Goal: Task Accomplishment & Management: Complete application form

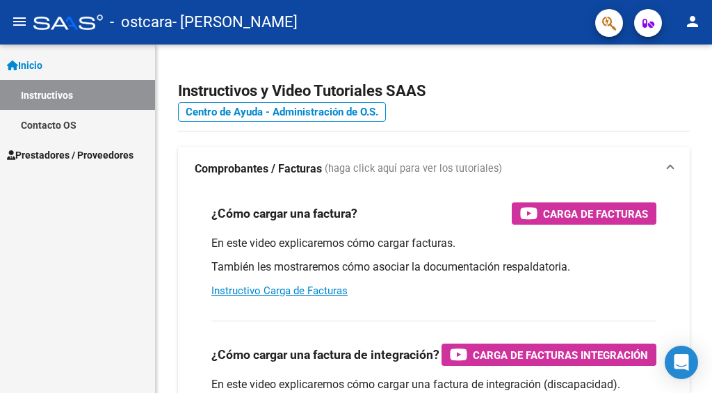
click at [42, 153] on span "Prestadores / Proveedores" at bounding box center [70, 154] width 126 height 15
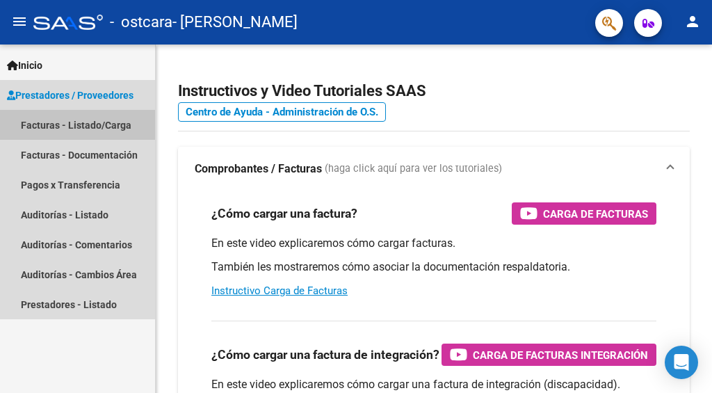
click at [65, 121] on link "Facturas - Listado/Carga" at bounding box center [77, 125] width 155 height 30
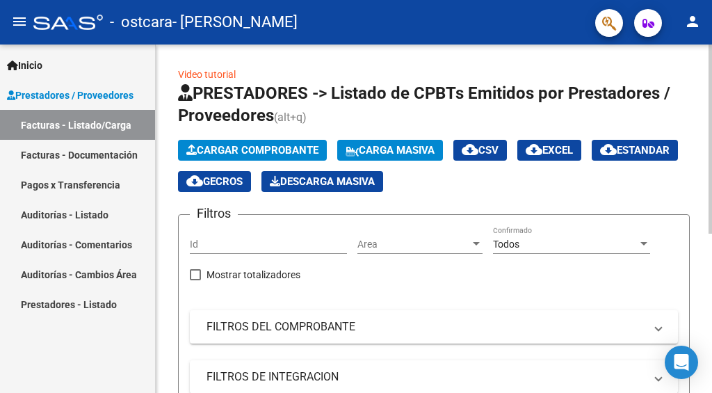
click at [248, 148] on span "Cargar Comprobante" at bounding box center [252, 150] width 132 height 13
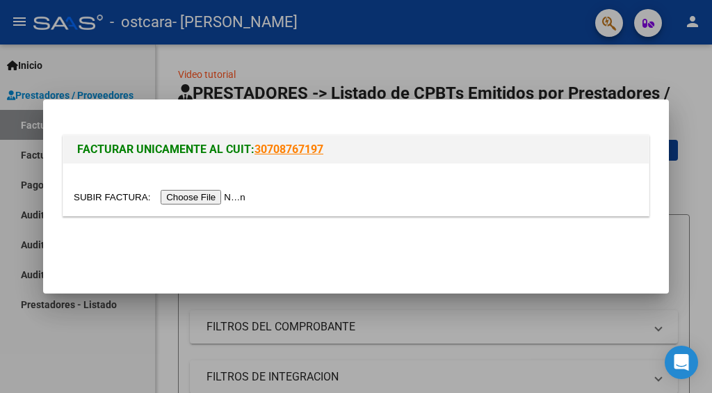
click at [211, 196] on input "file" at bounding box center [162, 197] width 176 height 15
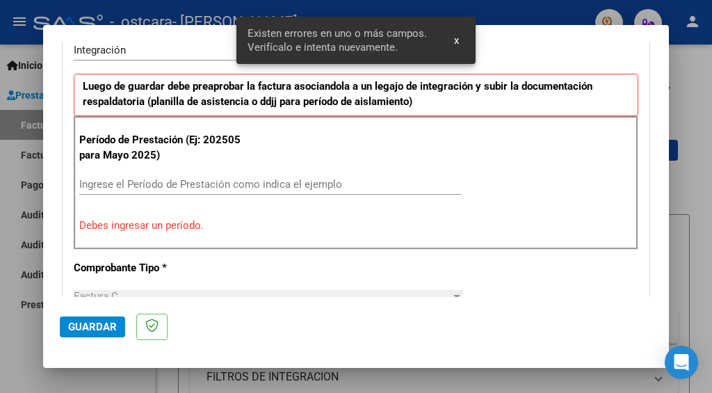
scroll to position [384, 0]
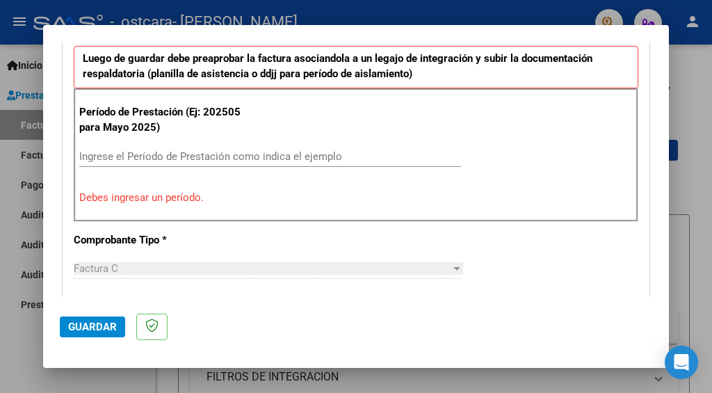
click at [92, 197] on p "Debes ingresar un período." at bounding box center [355, 198] width 553 height 16
click at [82, 156] on input "Ingrese el Período de Prestación como indica el ejemplo" at bounding box center [270, 156] width 382 height 13
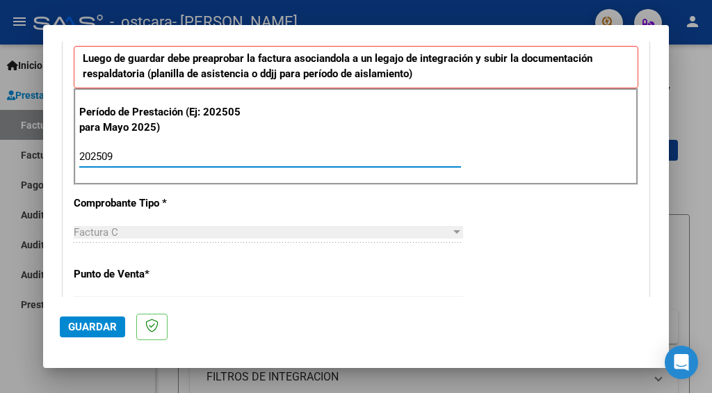
type input "202509"
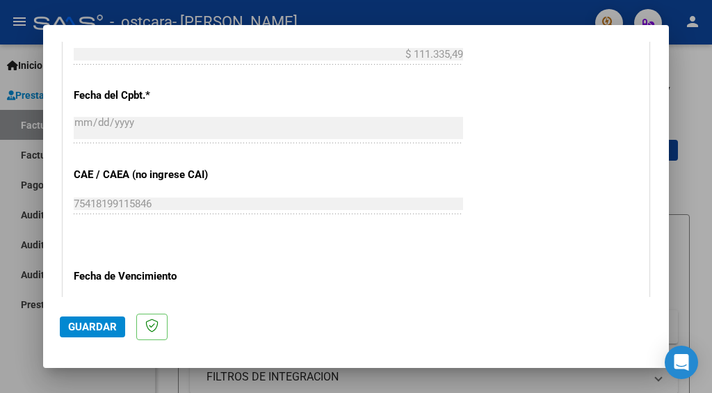
scroll to position [801, 0]
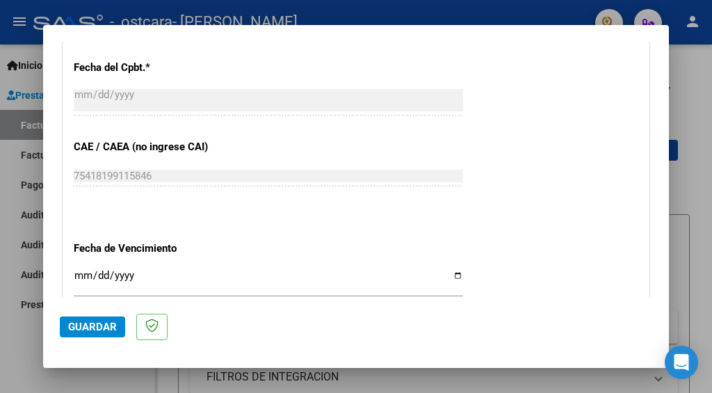
click at [85, 270] on input "Ingresar la fecha" at bounding box center [268, 281] width 389 height 22
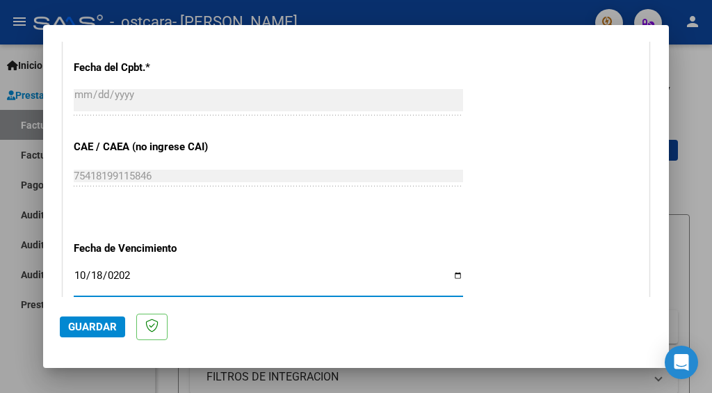
type input "2025-10-18"
click at [84, 320] on button "Guardar" at bounding box center [92, 326] width 65 height 21
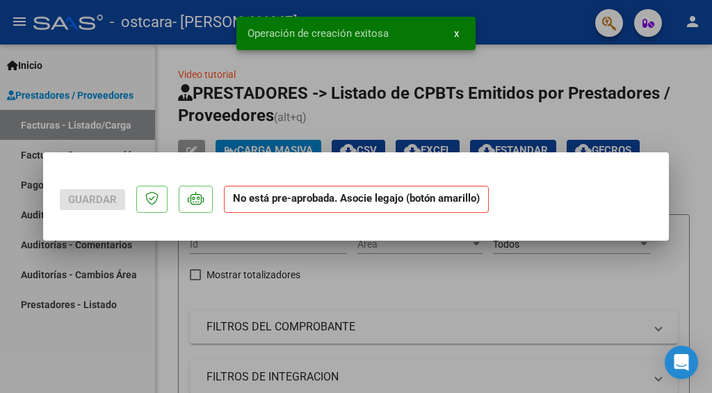
scroll to position [0, 0]
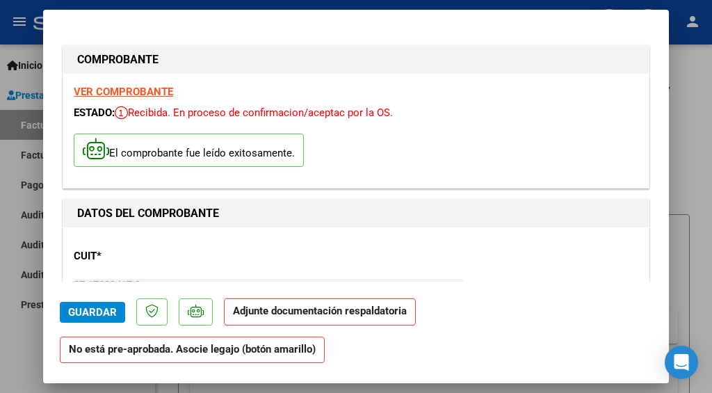
click at [90, 306] on span "Guardar" at bounding box center [92, 312] width 49 height 13
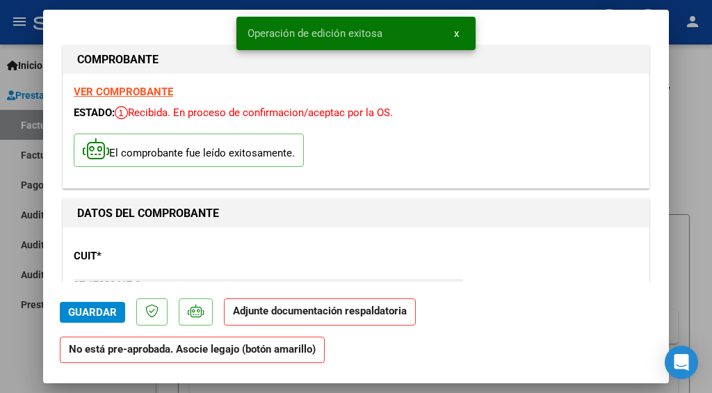
click at [326, 316] on strong "Adjunte documentación respaldatoria" at bounding box center [320, 310] width 174 height 13
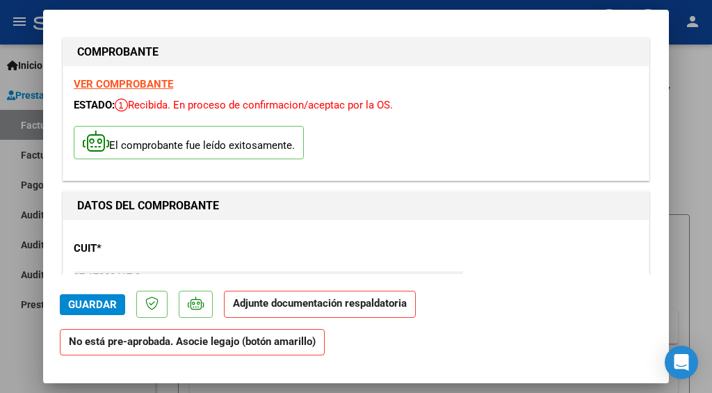
click at [287, 343] on strong "No está pre-aprobada. Asocie legajo (botón amarillo)" at bounding box center [192, 342] width 265 height 27
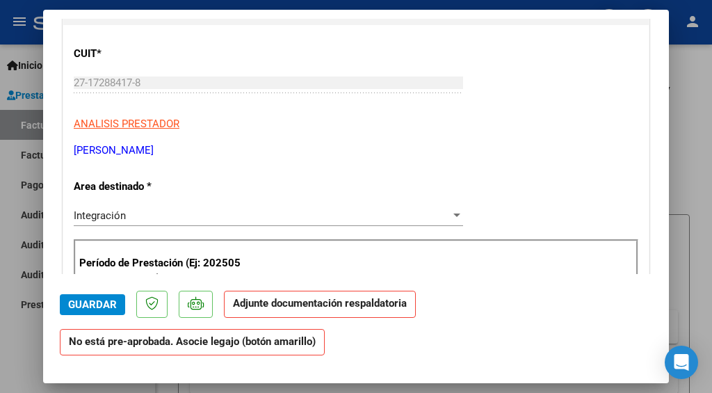
scroll to position [278, 0]
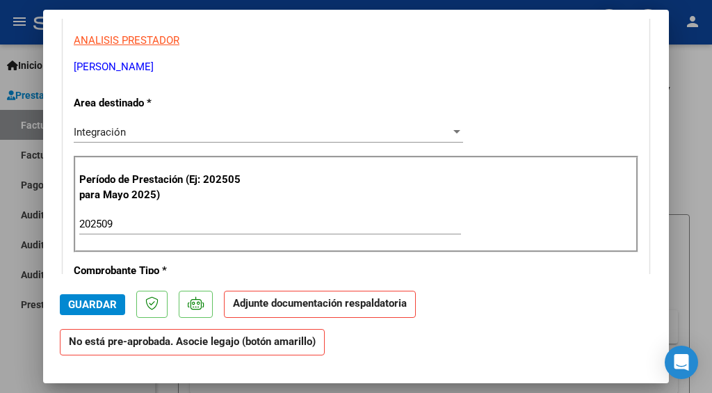
click at [341, 306] on strong "Adjunte documentación respaldatoria" at bounding box center [320, 303] width 174 height 13
click at [107, 299] on span "Guardar" at bounding box center [92, 304] width 49 height 13
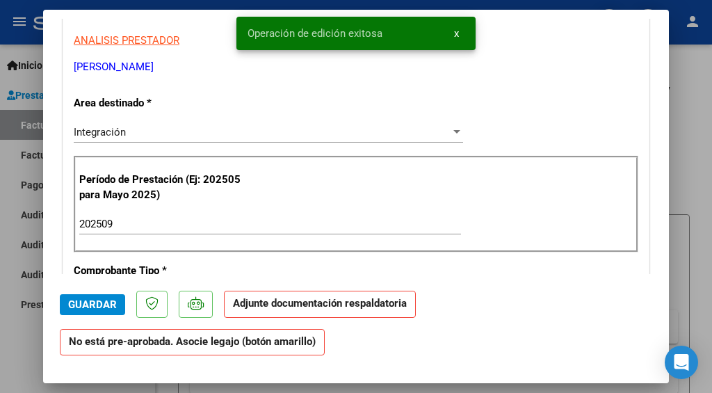
click at [354, 309] on strong "Adjunte documentación respaldatoria" at bounding box center [320, 303] width 174 height 13
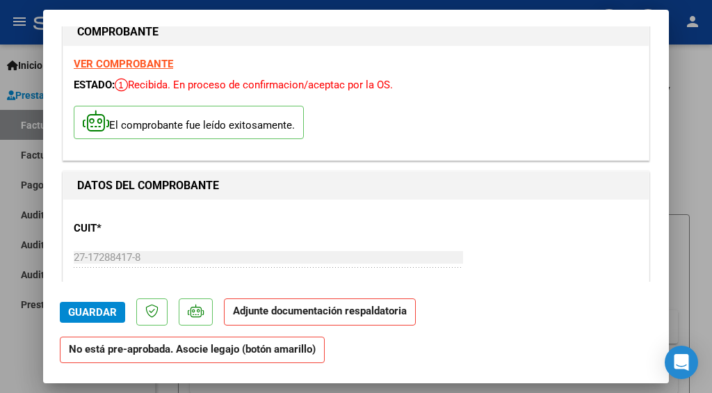
scroll to position [0, 0]
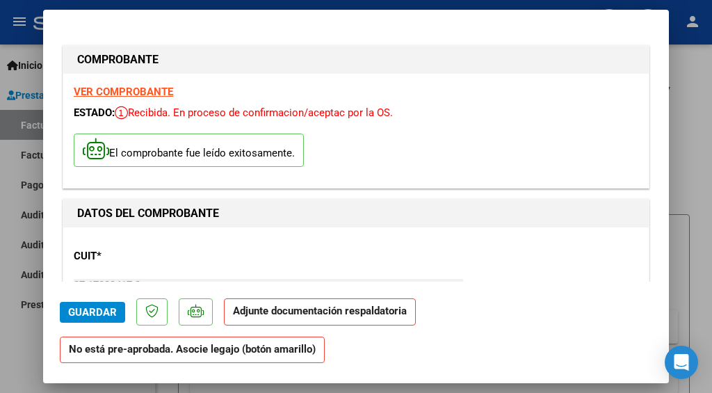
click at [103, 92] on strong "VER COMPROBANTE" at bounding box center [123, 91] width 99 height 13
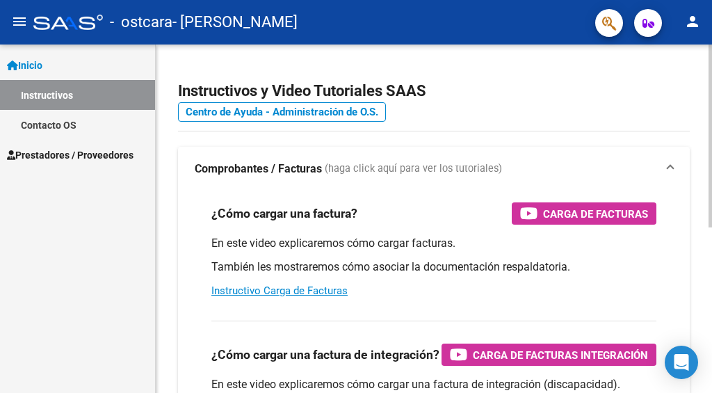
click at [709, 204] on div at bounding box center [709, 135] width 3 height 183
click at [708, 190] on div at bounding box center [709, 135] width 3 height 183
click at [47, 156] on span "Prestadores / Proveedores" at bounding box center [70, 154] width 126 height 15
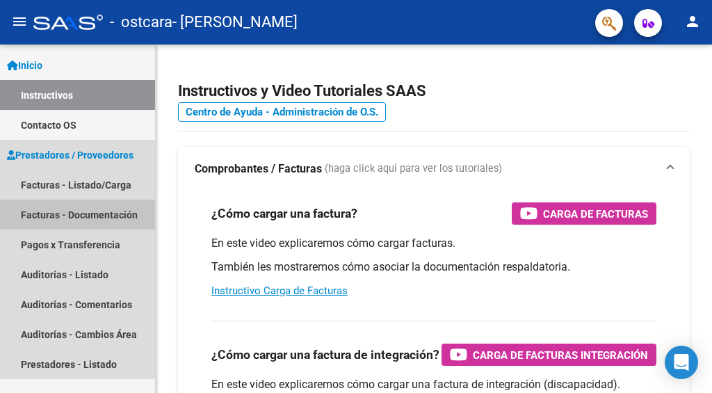
click at [95, 213] on link "Facturas - Documentación" at bounding box center [77, 214] width 155 height 30
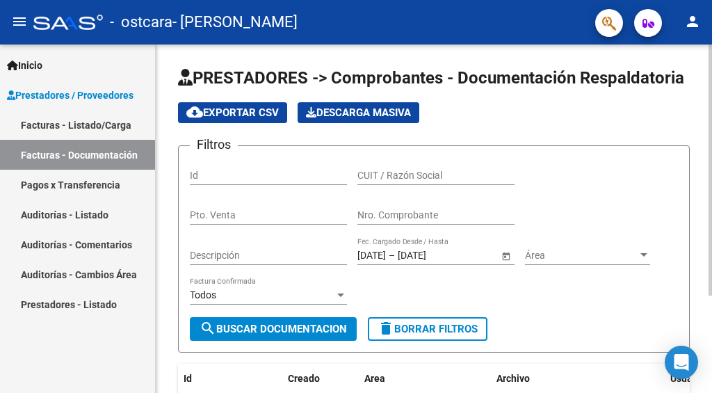
click at [708, 206] on div "PRESTADORES -> Comprobantes - Documentación Respaldatoria cloud_download Export…" at bounding box center [436, 280] width 560 height 473
click at [98, 119] on link "Facturas - Listado/Carga" at bounding box center [77, 125] width 155 height 30
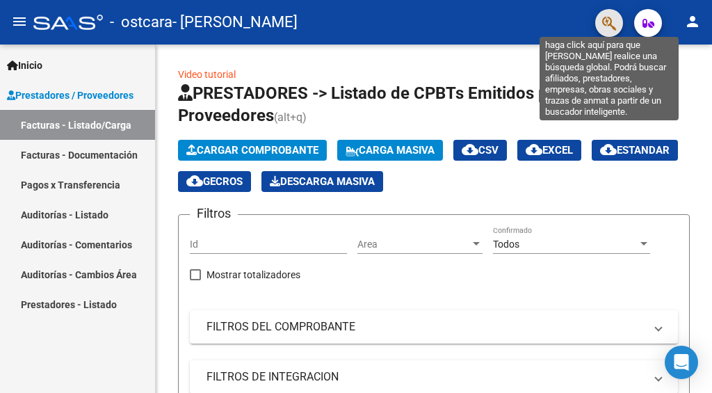
click at [607, 21] on icon "button" at bounding box center [609, 23] width 14 height 16
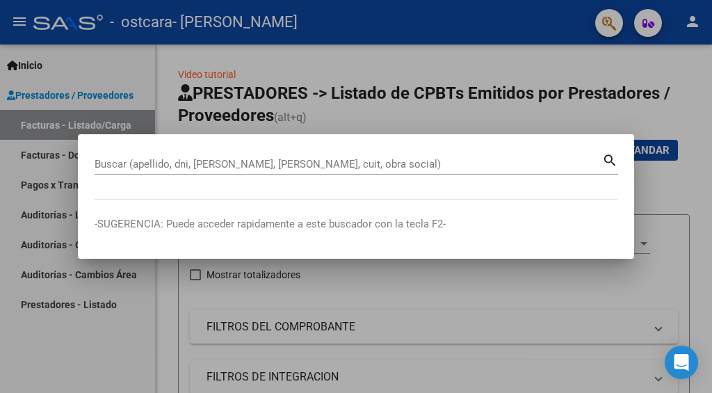
click at [142, 188] on mat-dialog-content "Buscar (apellido, dni, cuil, nro traspaso, cuit, obra social) search" at bounding box center [356, 175] width 556 height 49
click at [607, 156] on mat-icon "search" at bounding box center [610, 159] width 16 height 17
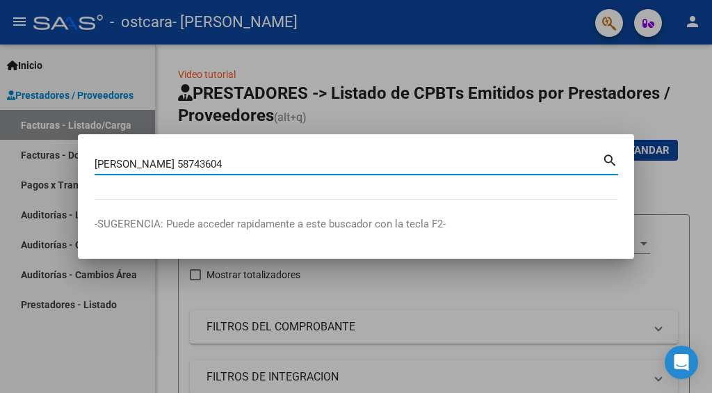
type input "ignacio mattei 58743604"
click at [608, 158] on mat-icon "search" at bounding box center [610, 159] width 16 height 17
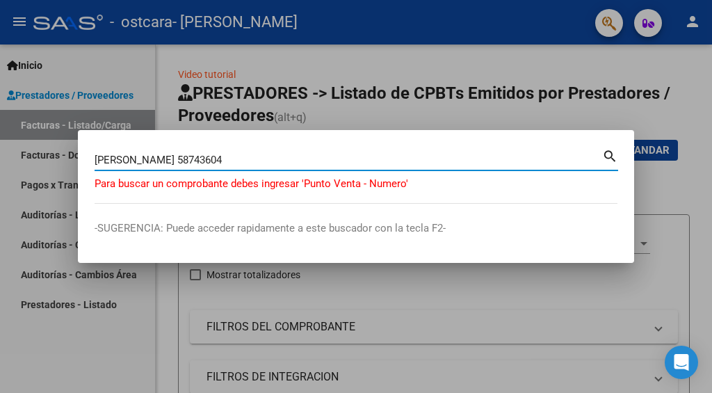
click at [610, 154] on mat-icon "search" at bounding box center [610, 155] width 16 height 17
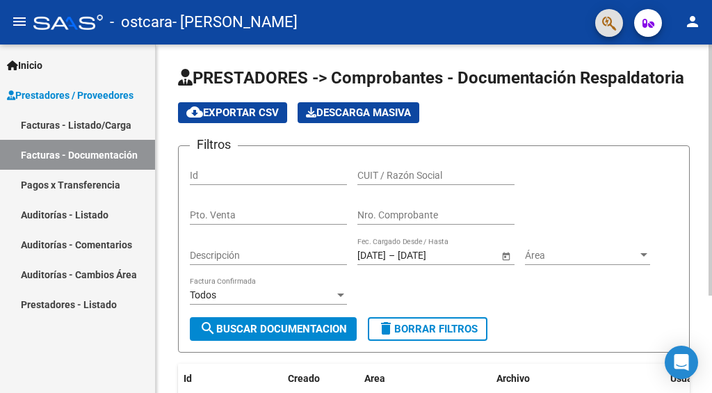
click at [523, 81] on span "PRESTADORES -> Comprobantes - Documentación Respaldatoria" at bounding box center [431, 77] width 506 height 19
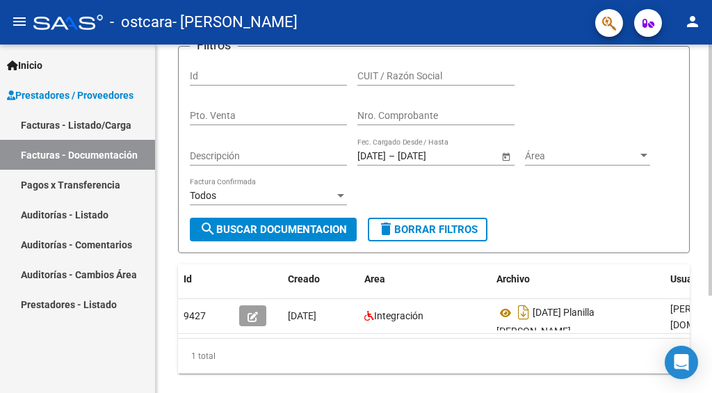
scroll to position [136, 0]
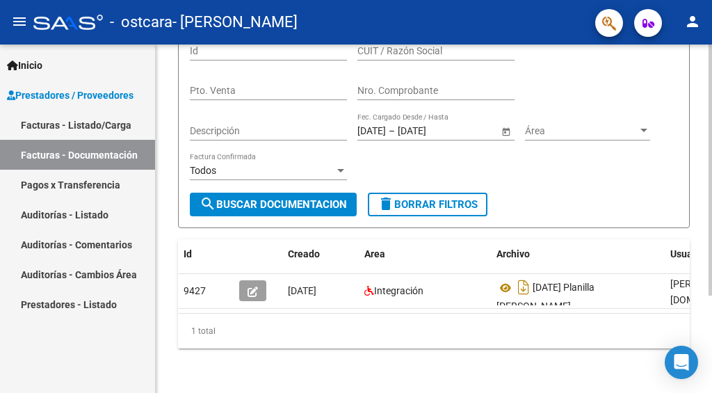
click at [705, 343] on div "PRESTADORES -> Comprobantes - Documentación Respaldatoria cloud_download Export…" at bounding box center [436, 156] width 560 height 473
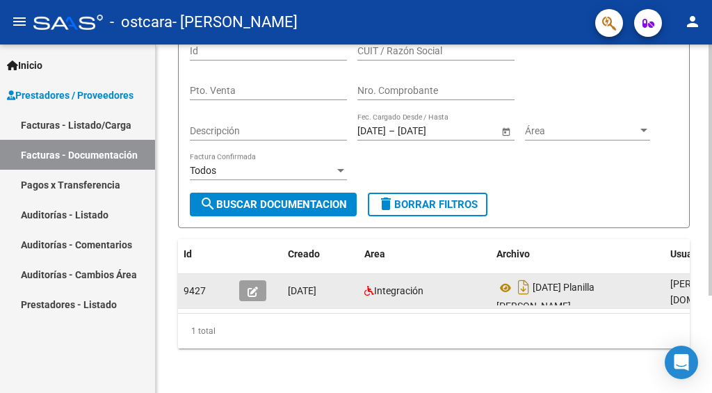
click at [254, 286] on icon "button" at bounding box center [252, 291] width 10 height 10
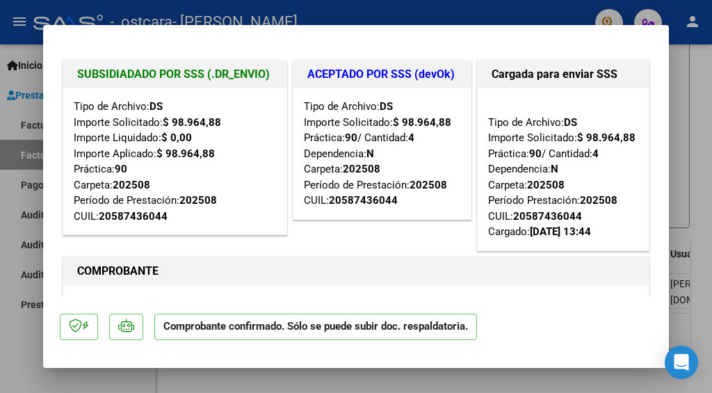
click at [291, 332] on p "Comprobante confirmado. Sólo se puede subir doc. respaldatoria." at bounding box center [315, 326] width 323 height 27
click at [427, 337] on p "Comprobante confirmado. Sólo se puede subir doc. respaldatoria." at bounding box center [315, 326] width 323 height 27
click at [491, 83] on h1 "Cargada para enviar SSS" at bounding box center [562, 74] width 143 height 17
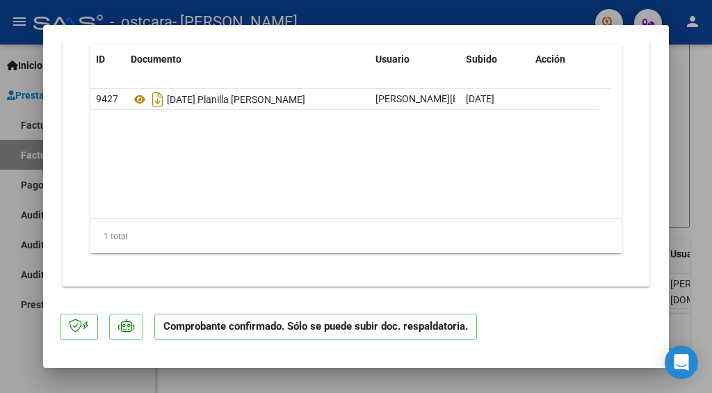
scroll to position [1880, 0]
click at [185, 29] on span "Agregar Documento" at bounding box center [155, 23] width 113 height 13
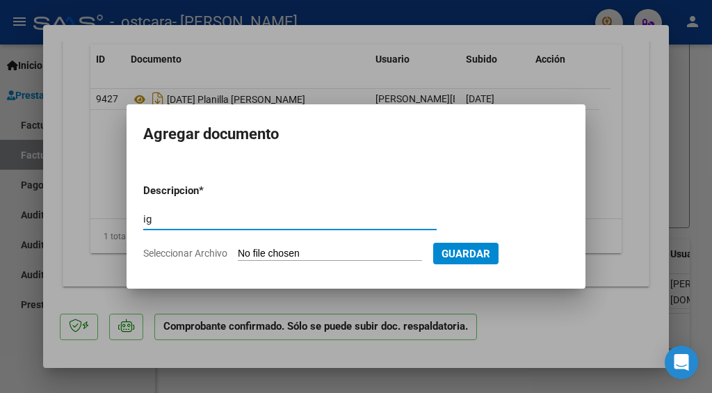
type input "ig"
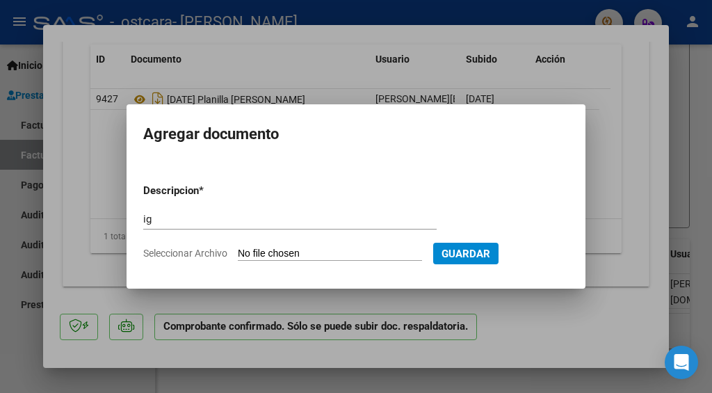
click at [179, 252] on span "Seleccionar Archivo" at bounding box center [185, 252] width 84 height 11
click at [238, 252] on input "Seleccionar Archivo" at bounding box center [330, 253] width 184 height 13
type input "C:\fakepath\ignacio mattei planilla septiembre 2025.pdf"
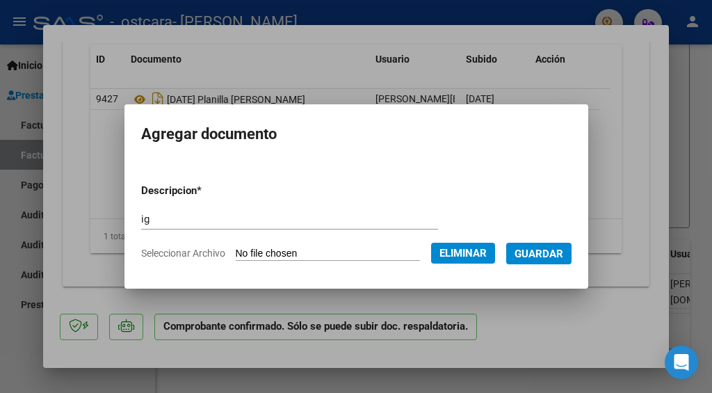
click at [543, 253] on span "Guardar" at bounding box center [538, 253] width 49 height 13
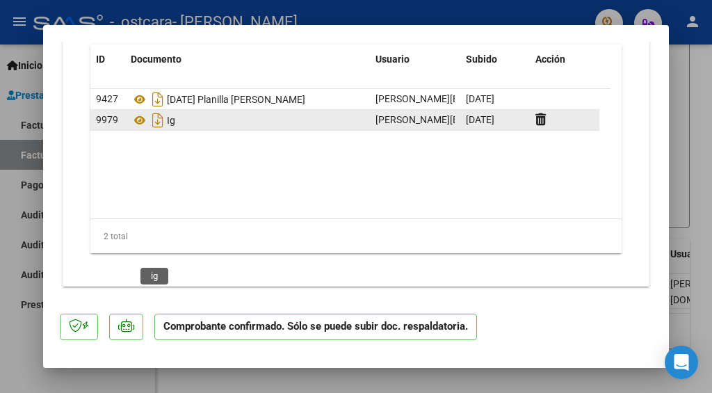
click at [175, 126] on span "Ig" at bounding box center [153, 120] width 44 height 11
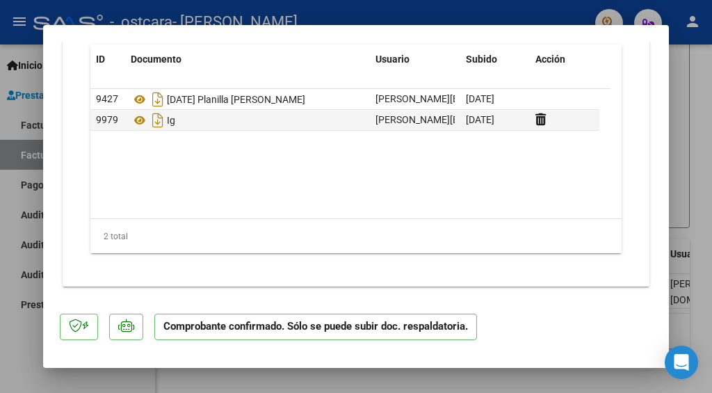
scroll to position [2016, 0]
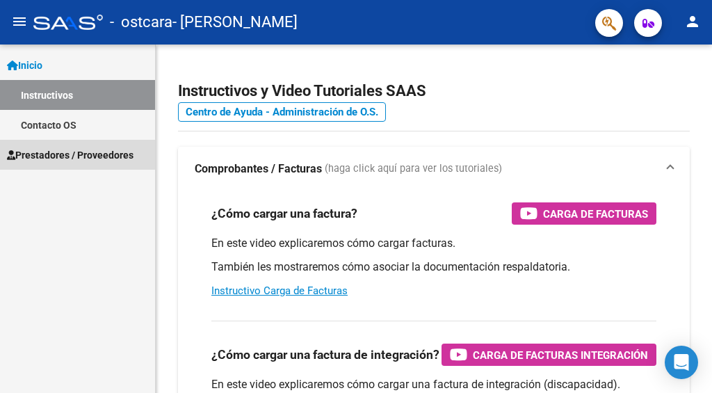
click at [45, 146] on link "Prestadores / Proveedores" at bounding box center [77, 155] width 155 height 30
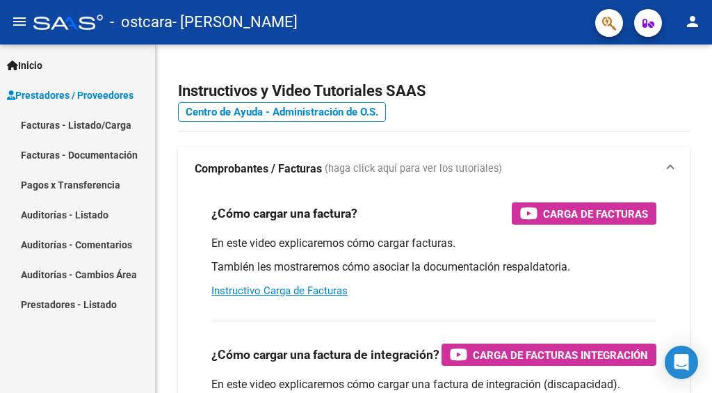
click at [97, 151] on link "Facturas - Documentación" at bounding box center [77, 155] width 155 height 30
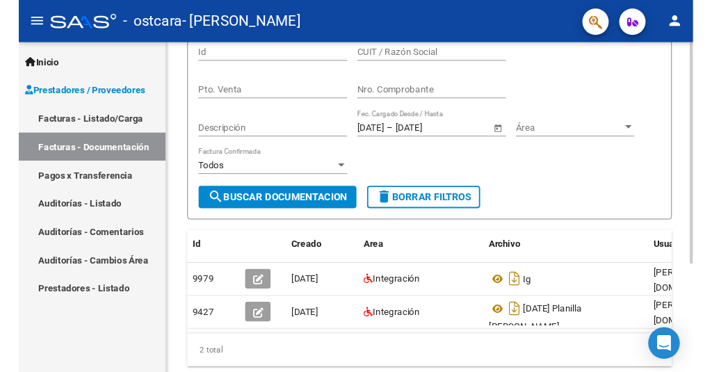
scroll to position [170, 0]
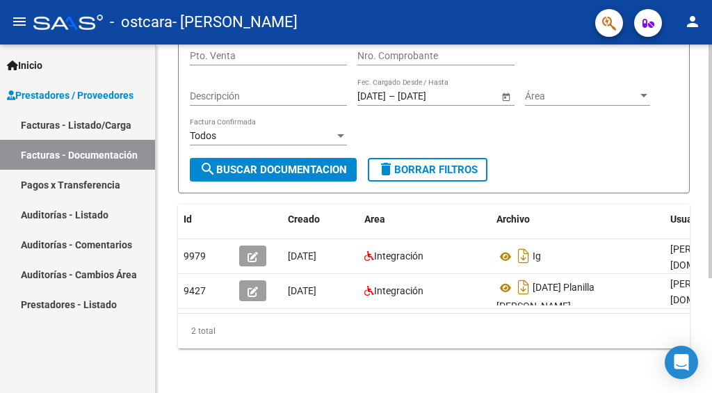
click at [708, 392] on html "menu - ostcara - [PERSON_NAME] person Inicio Instructivos Contacto OS Prestador…" at bounding box center [356, 196] width 712 height 393
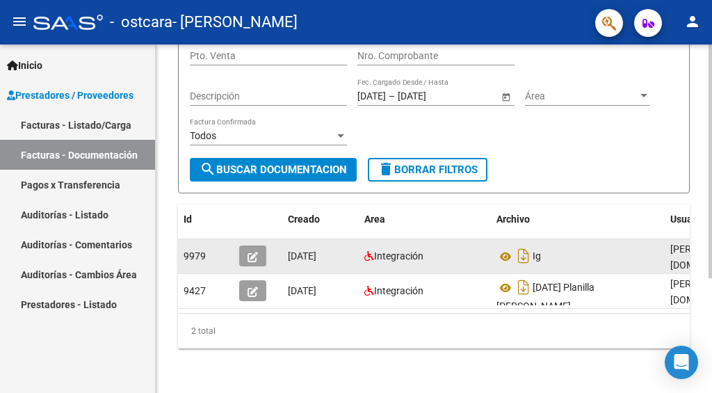
click at [596, 247] on div "Ig" at bounding box center [577, 256] width 163 height 22
click at [518, 245] on icon "Descargar documento" at bounding box center [523, 256] width 18 height 22
click at [518, 248] on icon at bounding box center [521, 255] width 15 height 15
